Goal: Information Seeking & Learning: Find specific fact

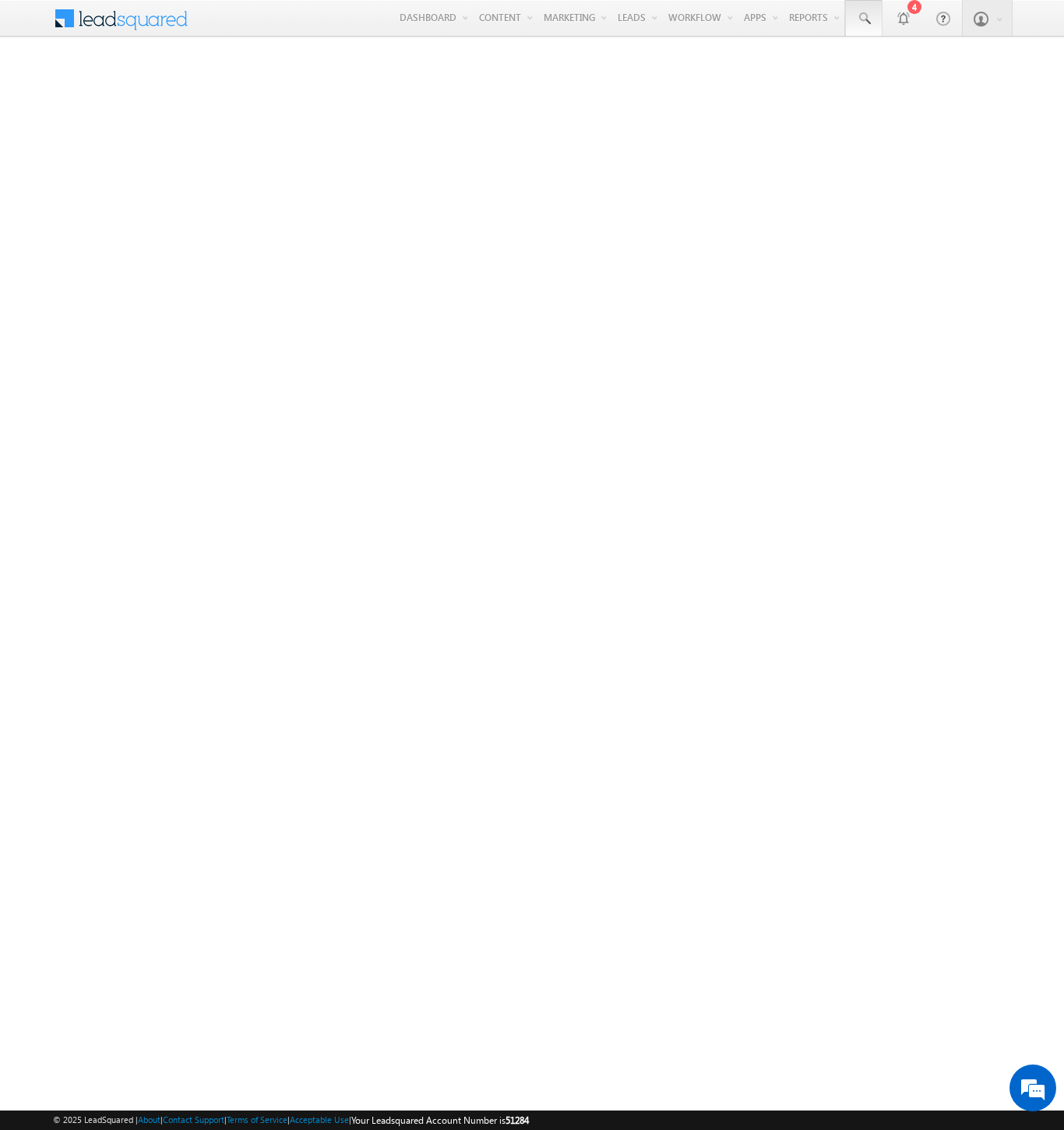
click at [863, 19] on span at bounding box center [863, 18] width 15 height 15
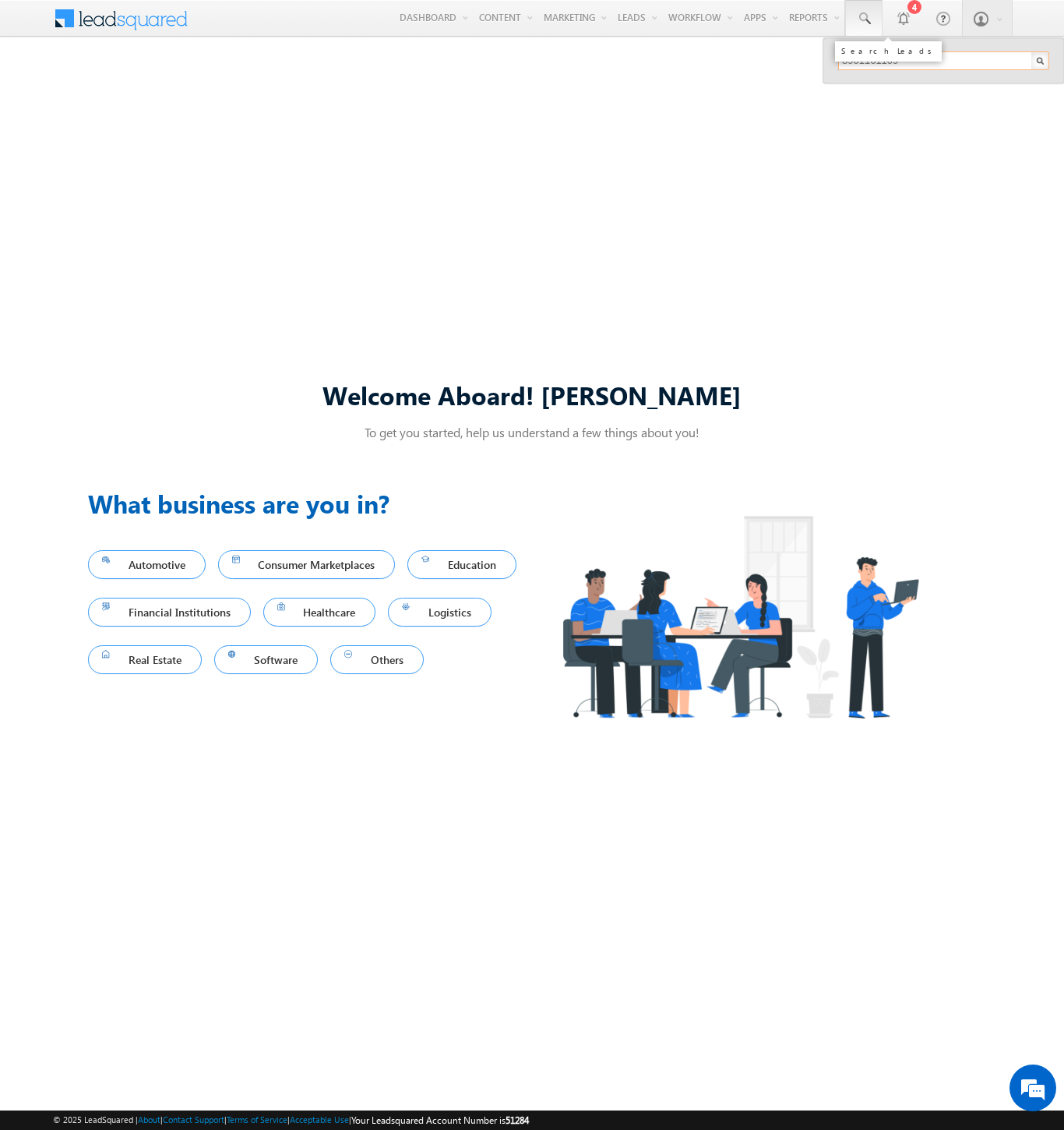
type input "8901161109"
click at [950, 84] on div "[PERSON_NAME]" at bounding box center [950, 83] width 209 height 17
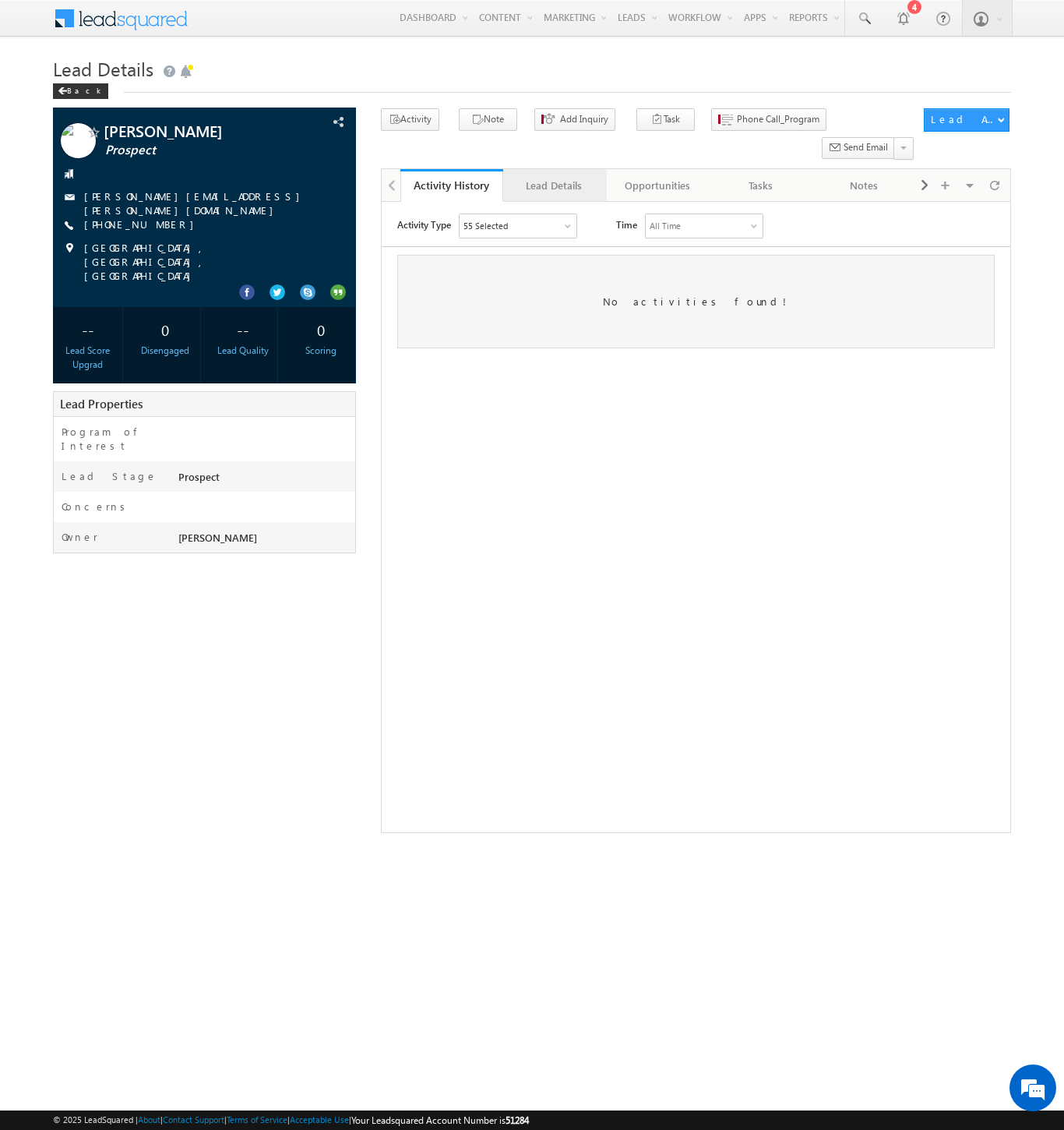
click at [554, 176] on div "Lead Details" at bounding box center [554, 185] width 77 height 19
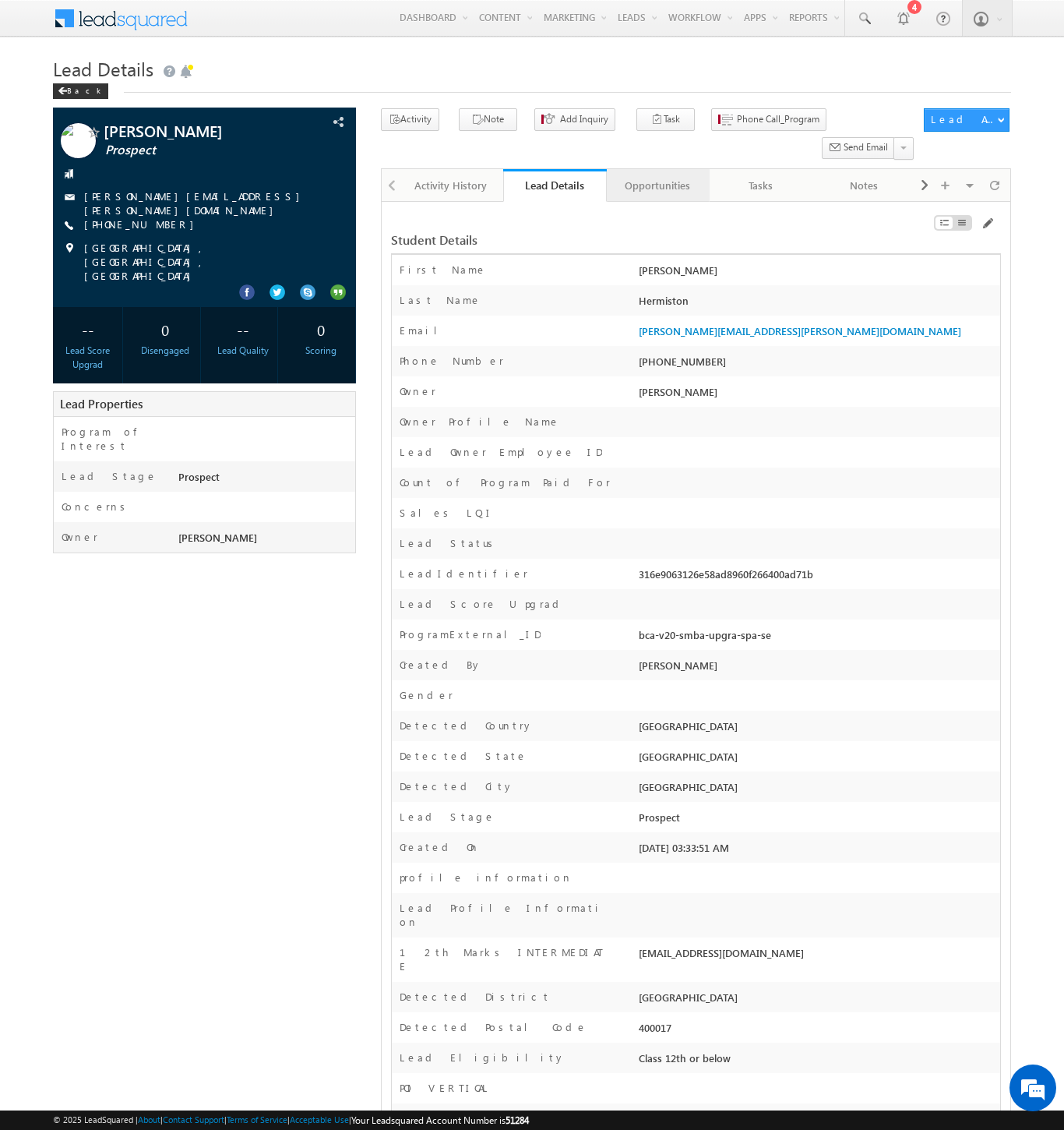
click at [657, 176] on div "Opportunities" at bounding box center [658, 185] width 77 height 19
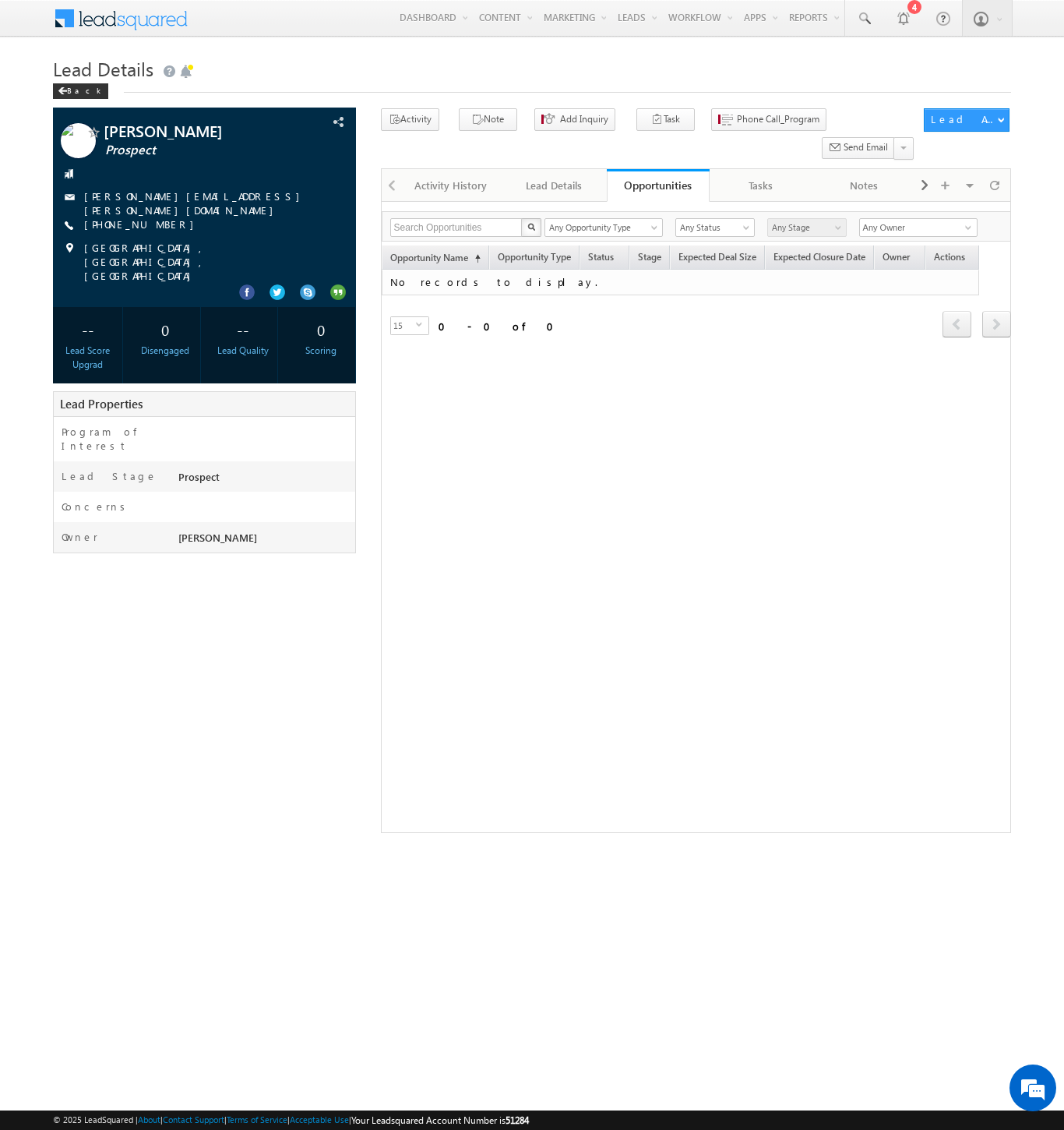
click at [131, 16] on span at bounding box center [131, 16] width 113 height 27
